Goal: Task Accomplishment & Management: Manage account settings

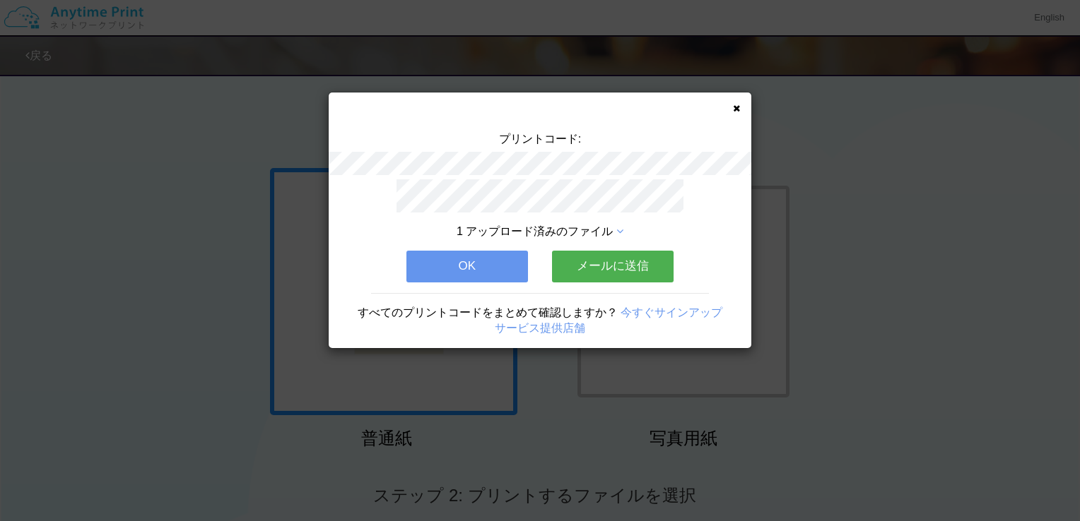
drag, startPoint x: 726, startPoint y: 110, endPoint x: 739, endPoint y: 108, distance: 13.6
click at [728, 110] on div "プリントコード: 1 アップロード済みのファイル OK メールに送信 すべてのプリントコードをまとめて確認しますか？ 今すぐサインアップ サービス提供店舗" at bounding box center [540, 221] width 423 height 256
click at [740, 108] on div "プリントコード: 1 アップロード済みのファイル OK メールに送信 すべてのプリントコードをまとめて確認しますか？ 今すぐサインアップ サービス提供店舗" at bounding box center [540, 221] width 423 height 256
click at [739, 109] on icon at bounding box center [736, 108] width 7 height 9
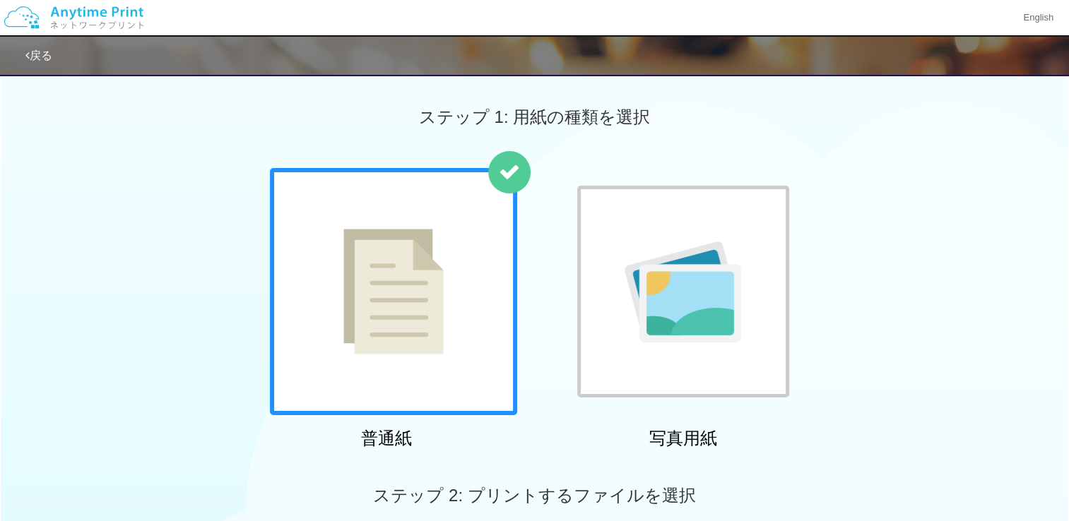
scroll to position [283, 0]
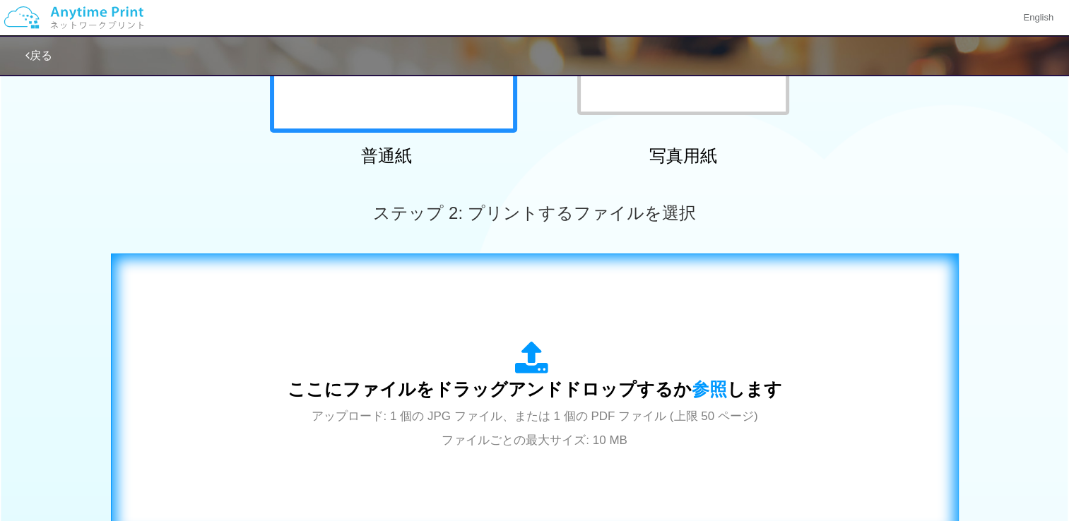
click at [550, 367] on icon at bounding box center [535, 358] width 40 height 35
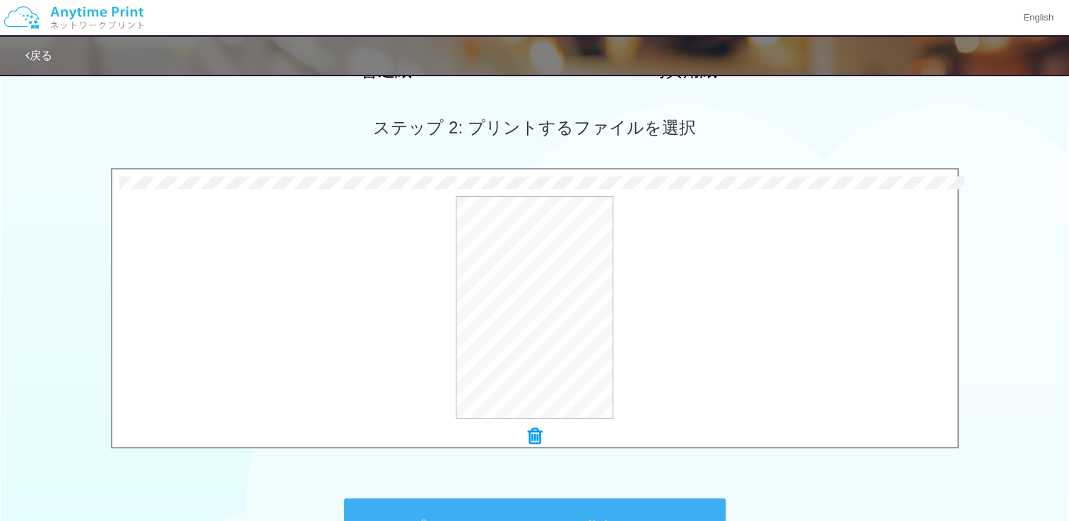
scroll to position [495, 0]
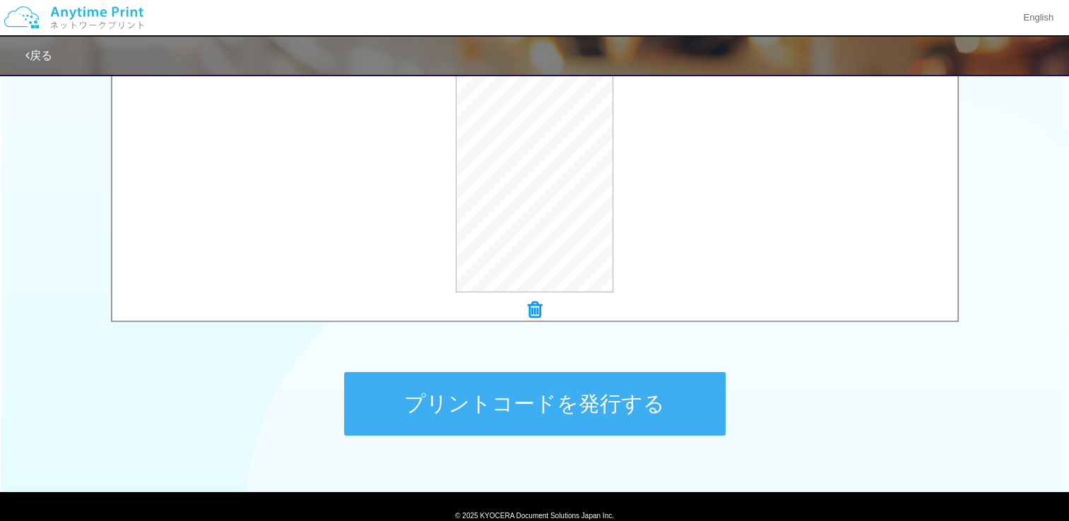
click at [548, 400] on button "プリントコードを発行する" at bounding box center [535, 404] width 382 height 64
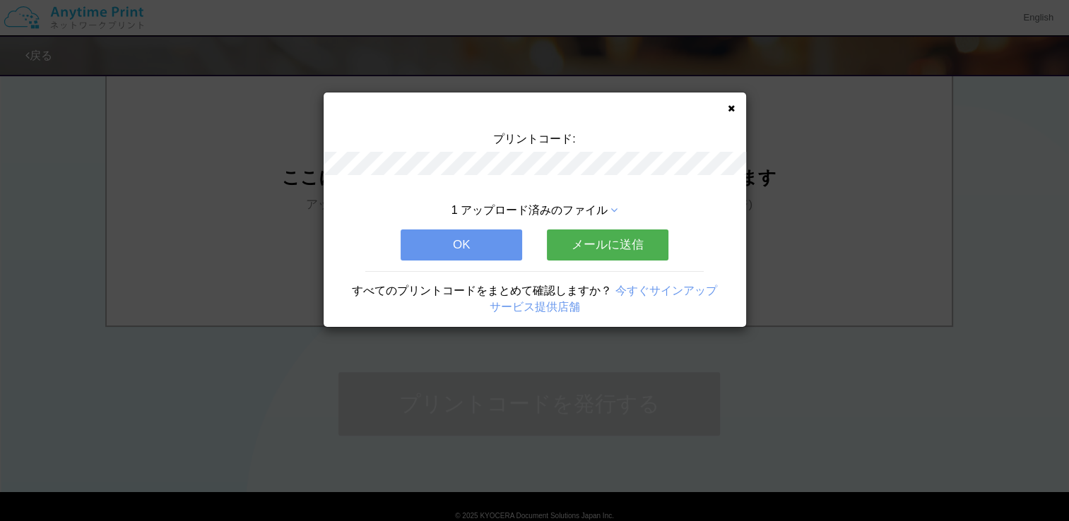
scroll to position [0, 0]
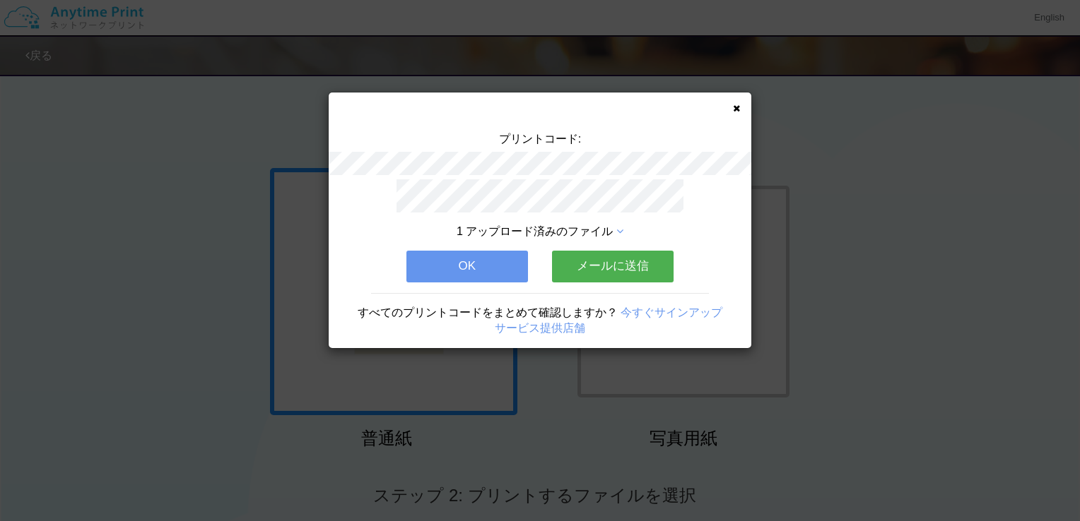
click at [738, 105] on icon at bounding box center [736, 108] width 7 height 9
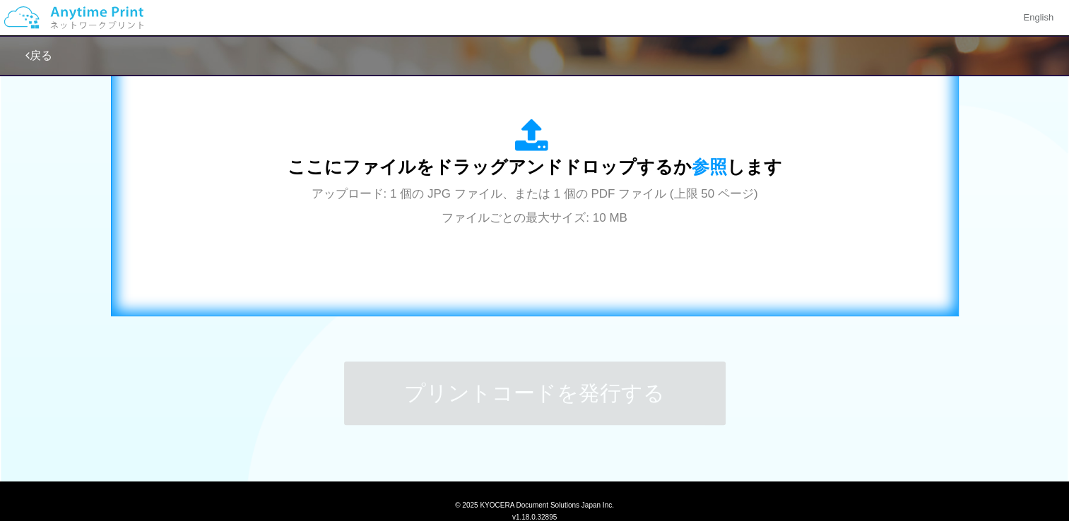
scroll to position [553, 0]
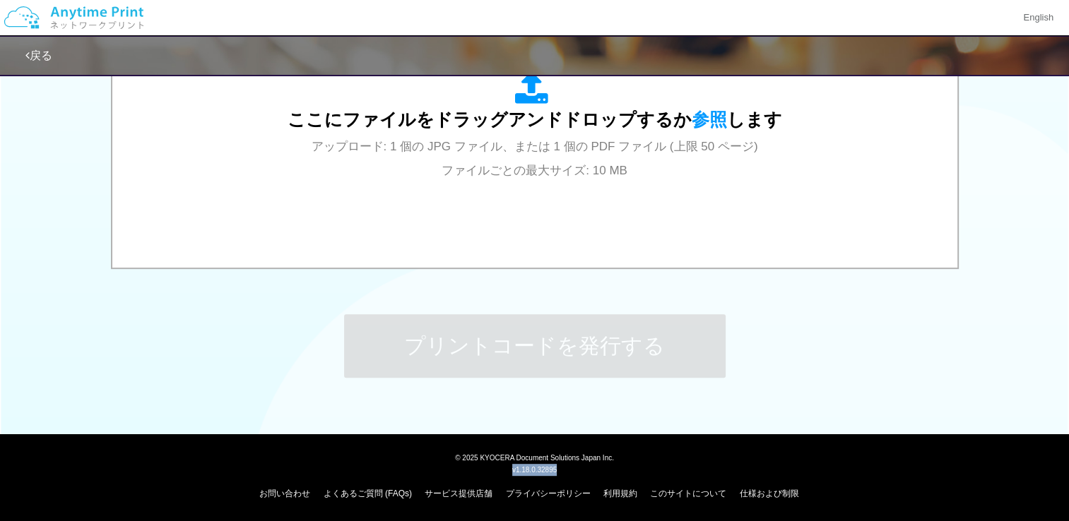
drag, startPoint x: 510, startPoint y: 471, endPoint x: 562, endPoint y: 468, distance: 52.4
click at [562, 468] on div "v1.18.0.32895" at bounding box center [534, 470] width 1052 height 12
copy span "v1.18.0.32895"
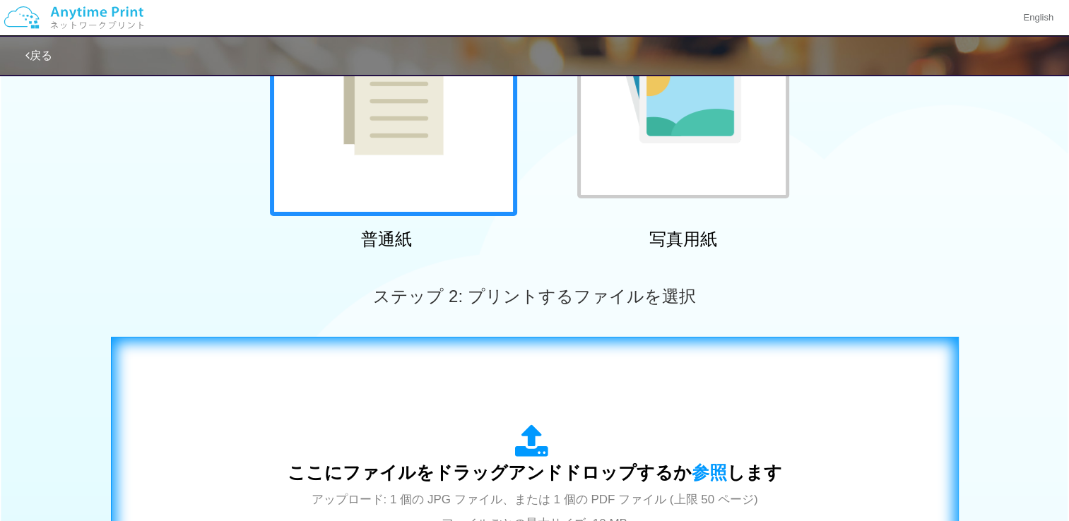
click at [471, 381] on div "ここにファイルをドラッグアンドドロップするか 参照 します アップロード: 1 個の JPG ファイル、または 1 個の PDF ファイル (上限 50 ペー…" at bounding box center [535, 480] width 818 height 256
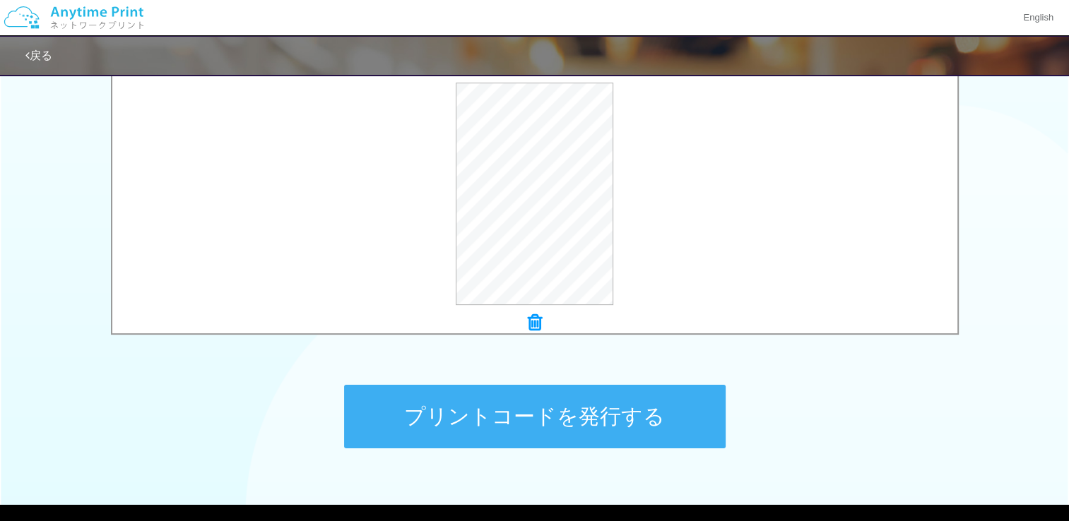
scroll to position [553, 0]
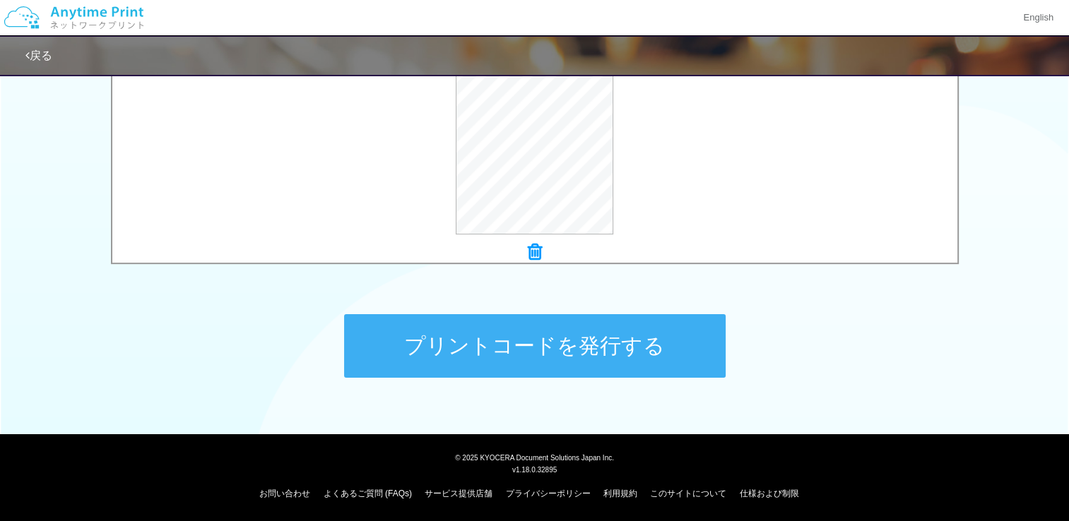
click at [489, 336] on button "プリントコードを発行する" at bounding box center [535, 346] width 382 height 64
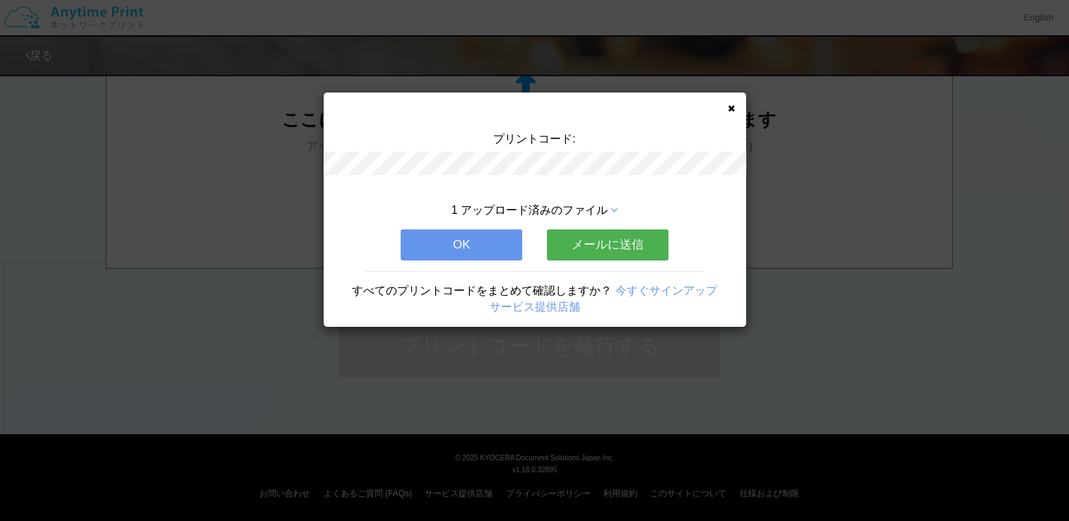
scroll to position [0, 0]
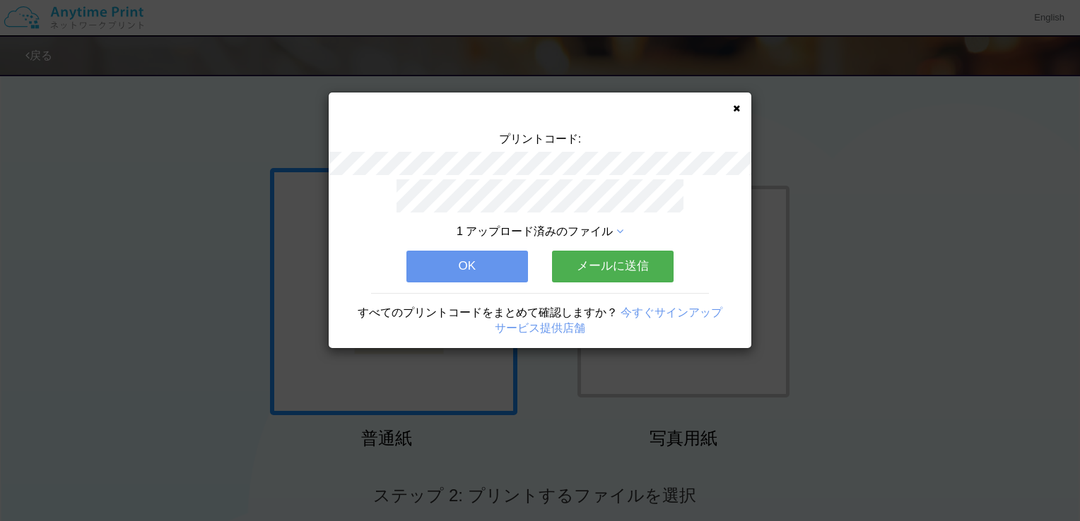
click at [516, 446] on div "プリントコード: 1 アップロード済みのファイル OK メールに送信 すべてのプリントコードをまとめて確認しますか？ 今すぐサインアップ サービス提供店舗" at bounding box center [540, 260] width 1080 height 521
click at [730, 101] on div "プリントコード: 1 アップロード済みのファイル OK メールに送信 すべてのプリントコードをまとめて確認しますか？ 今すぐサインアップ サービス提供店舗" at bounding box center [540, 221] width 423 height 256
click at [733, 105] on icon at bounding box center [736, 108] width 7 height 9
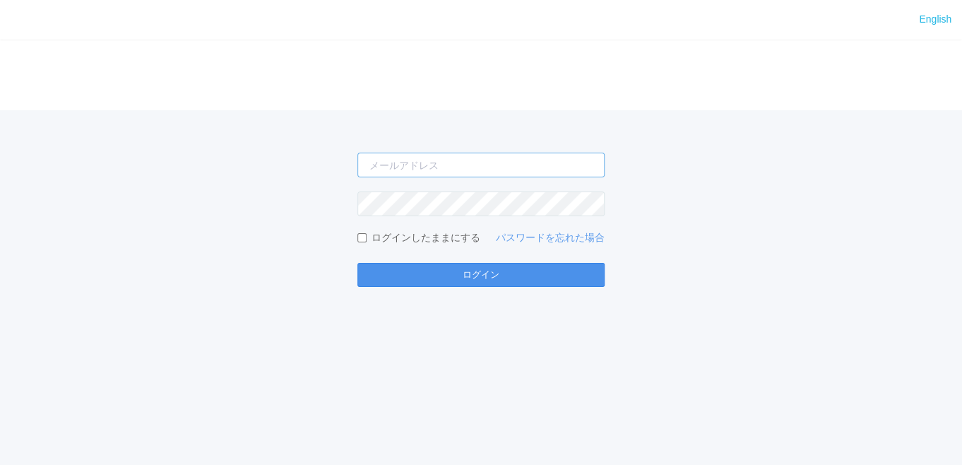
type input "[EMAIL_ADDRESS][DOMAIN_NAME]"
click at [543, 264] on button "ログイン" at bounding box center [481, 275] width 247 height 24
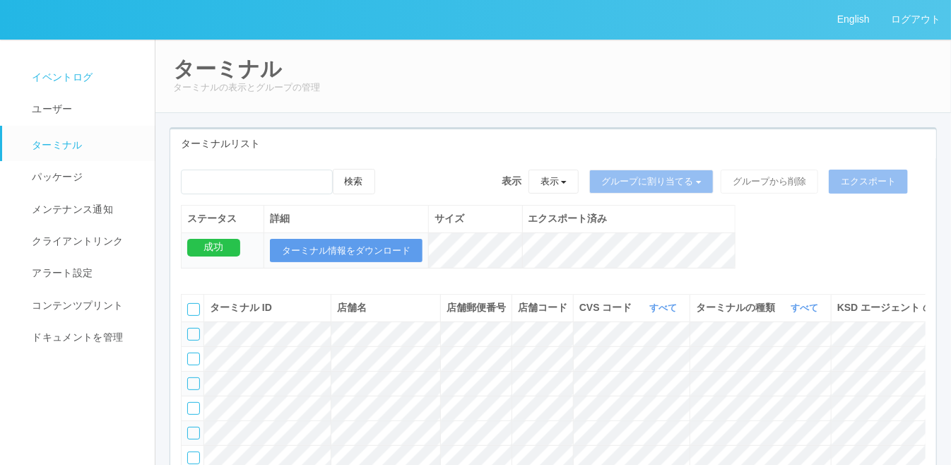
click at [107, 75] on link "イベントログ" at bounding box center [84, 77] width 165 height 32
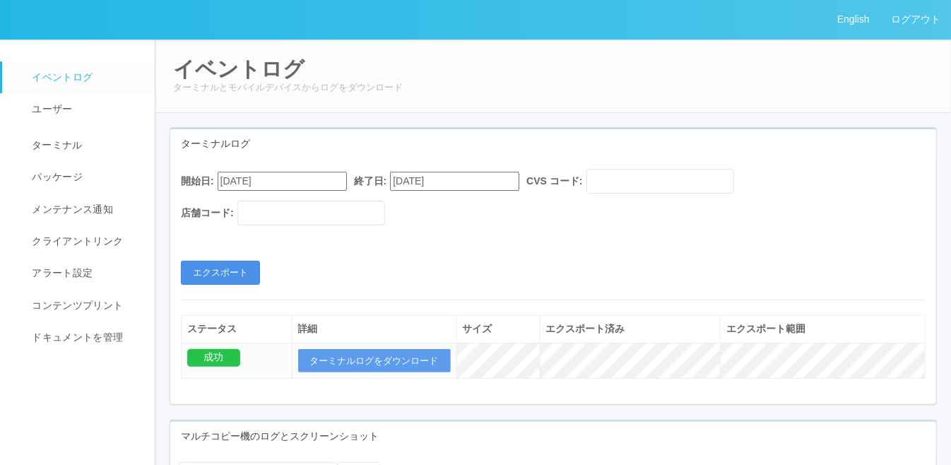
click at [243, 268] on button "エクスポート" at bounding box center [220, 273] width 79 height 24
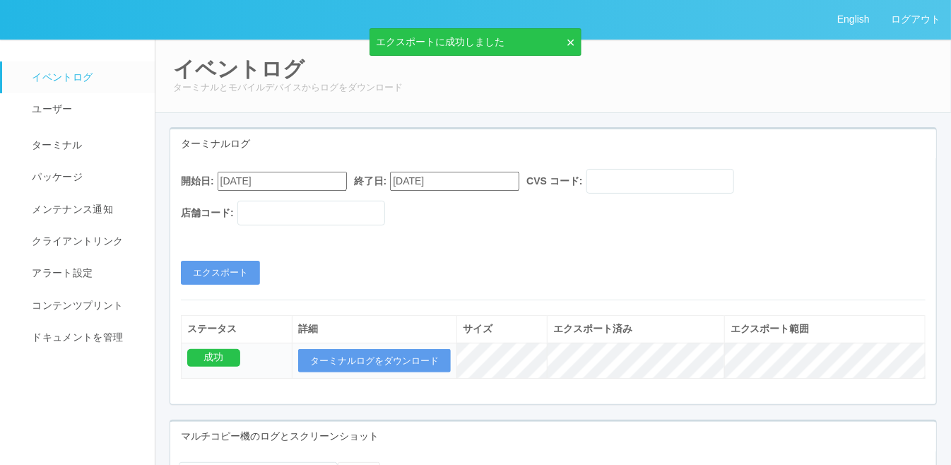
click at [293, 183] on input "[DATE]" at bounding box center [282, 181] width 129 height 19
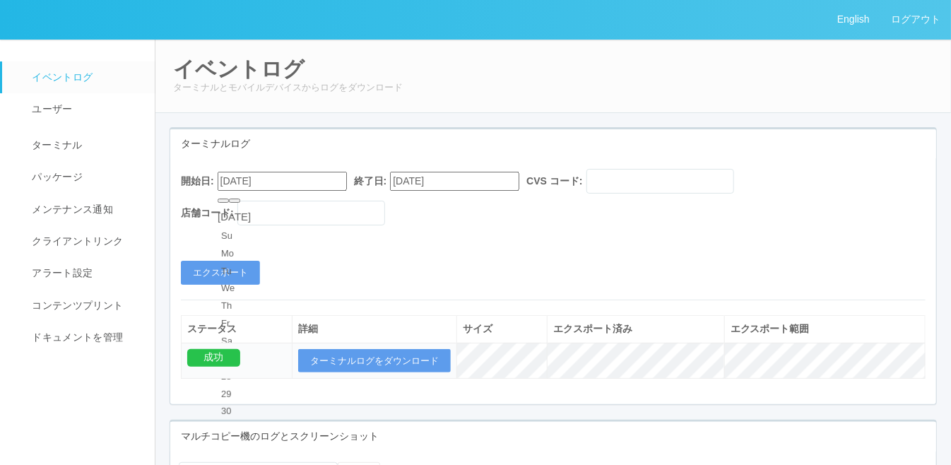
type input "[DATE]"
click at [254, 277] on button "エクスポート" at bounding box center [220, 273] width 79 height 24
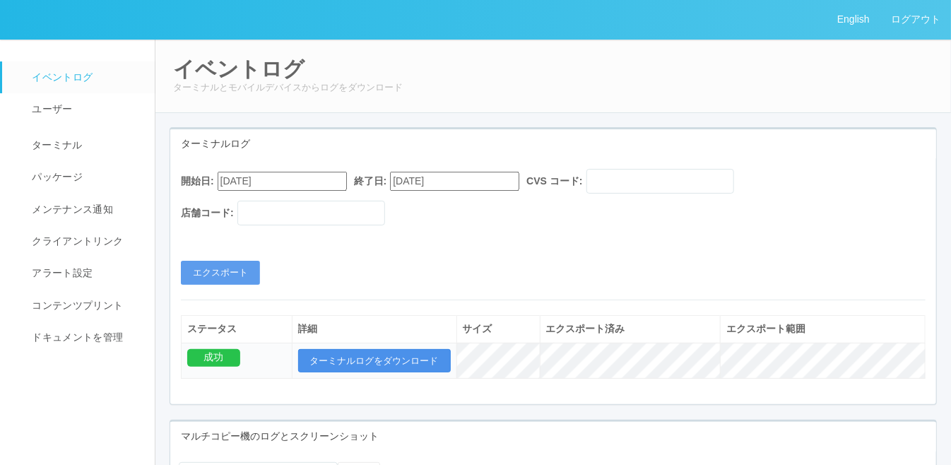
click at [389, 363] on button "ターミナルログをダウンロード" at bounding box center [374, 361] width 153 height 24
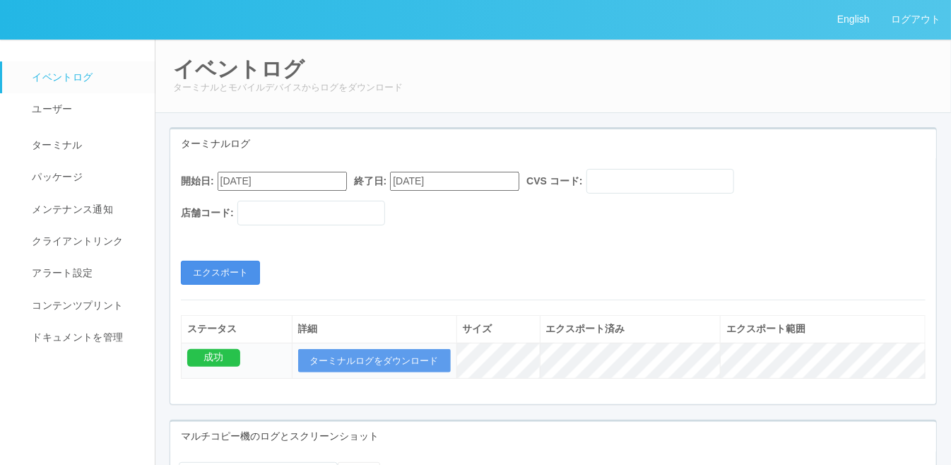
click at [211, 271] on button "エクスポート" at bounding box center [220, 273] width 79 height 24
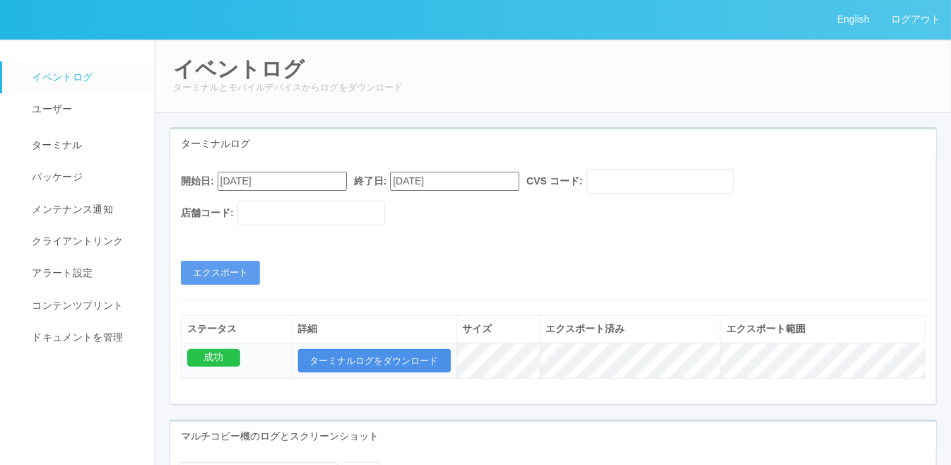
click at [364, 355] on button "ターミナルログをダウンロード" at bounding box center [374, 361] width 153 height 24
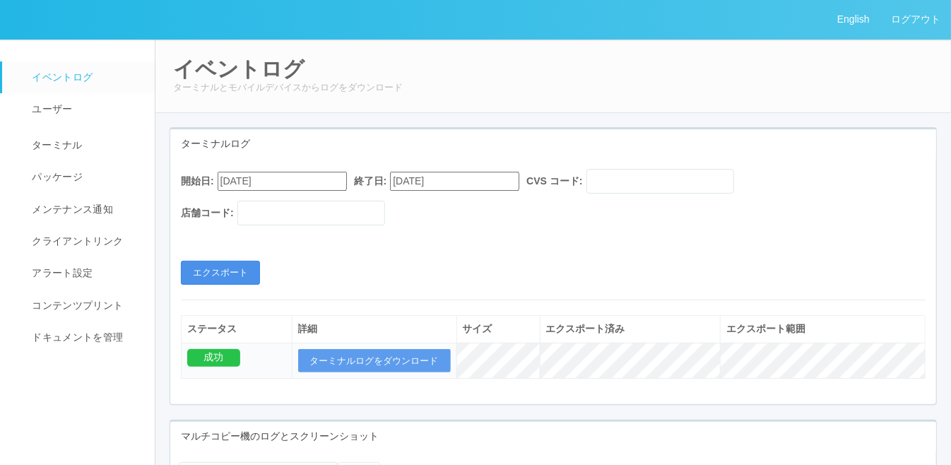
click at [223, 268] on button "エクスポート" at bounding box center [220, 273] width 79 height 24
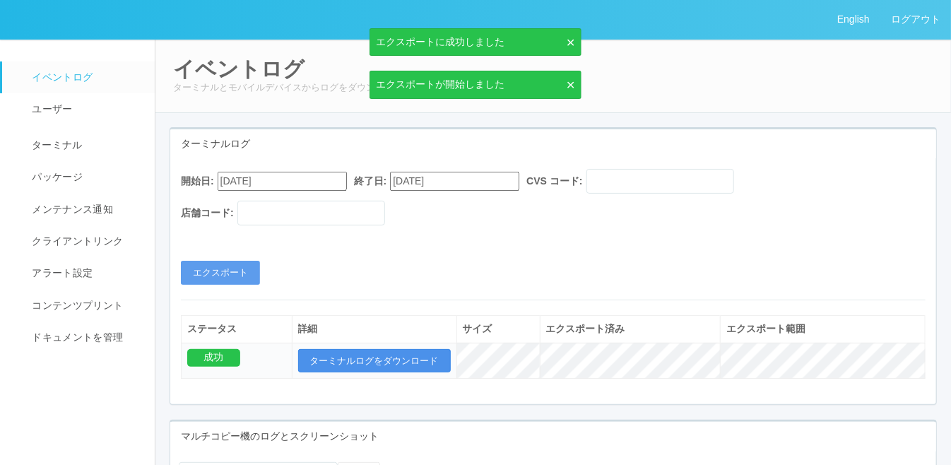
click at [388, 355] on button "ターミナルログをダウンロード" at bounding box center [374, 361] width 153 height 24
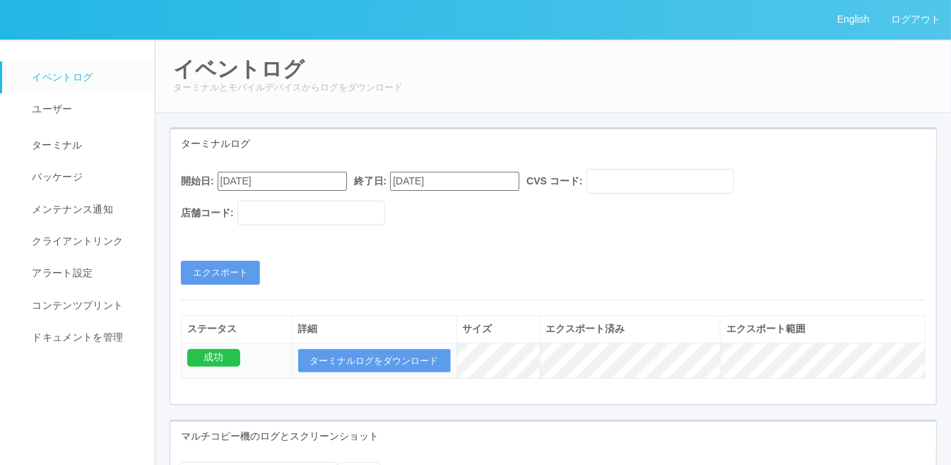
click at [568, 89] on p "ターミナルとモバイルデバイスからログをダウンロード" at bounding box center [553, 88] width 760 height 14
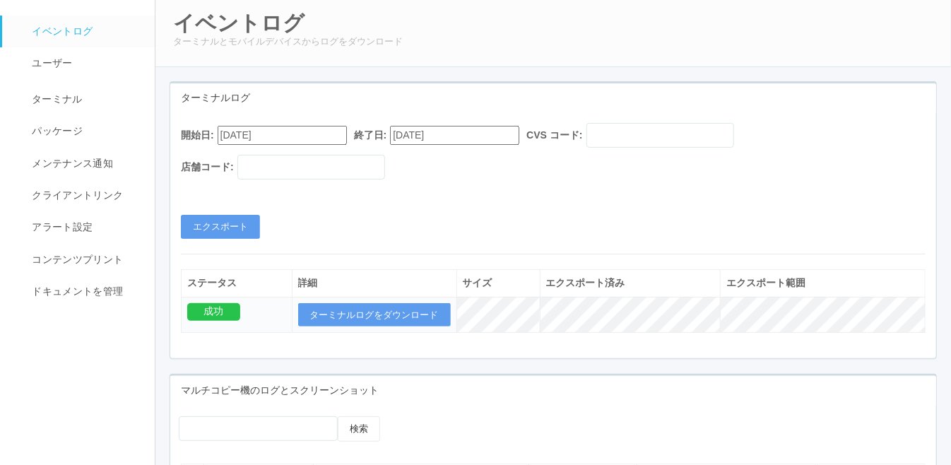
scroll to position [71, 0]
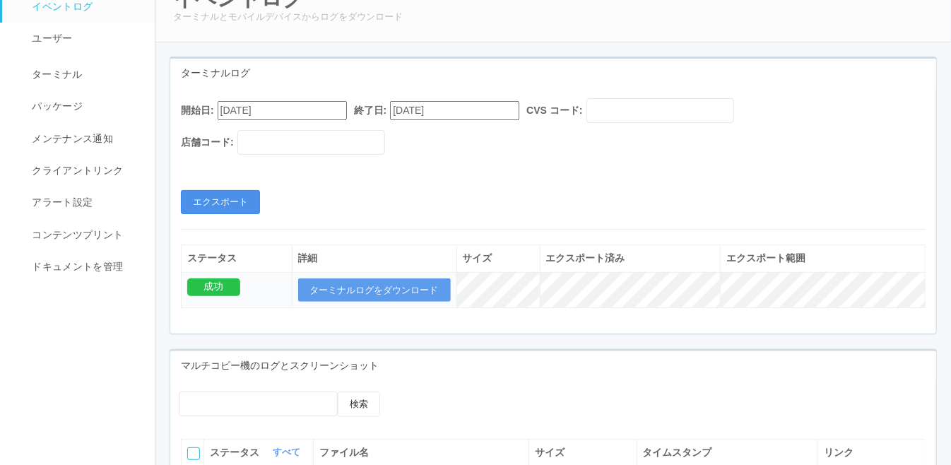
click at [249, 200] on button "エクスポート" at bounding box center [220, 202] width 79 height 24
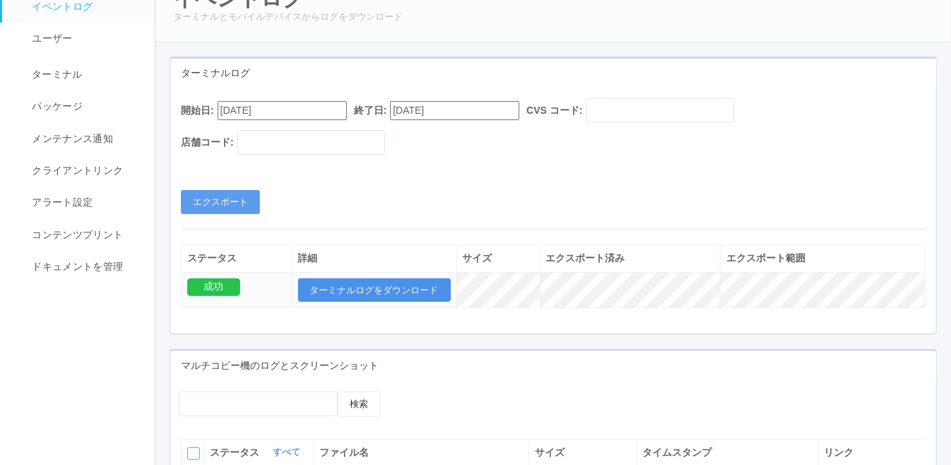
click at [427, 290] on button "ターミナルログをダウンロード" at bounding box center [374, 290] width 153 height 24
click at [443, 329] on div "開始日: 09/05/2025 終了日: 09/05/2025 CVS コード: 店舗コード: エクスポート ステータス 詳細 サイズ エクスポート済み エク…" at bounding box center [553, 211] width 766 height 246
